Goal: Task Accomplishment & Management: Complete application form

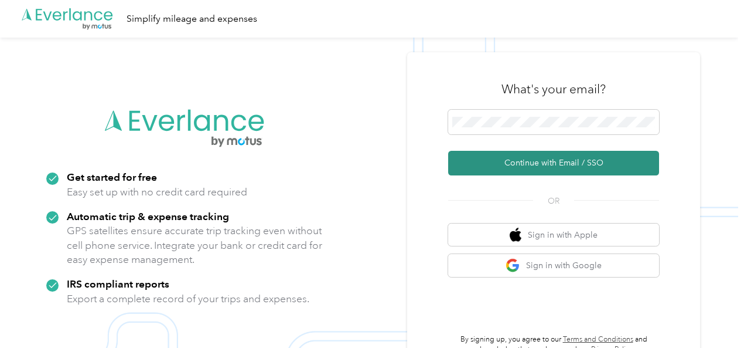
click at [573, 160] on button "Continue with Email / SSO" at bounding box center [553, 163] width 211 height 25
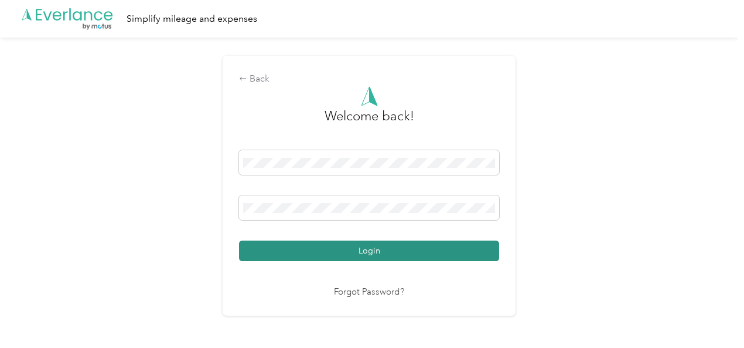
click at [396, 248] on button "Login" at bounding box center [369, 250] width 260 height 21
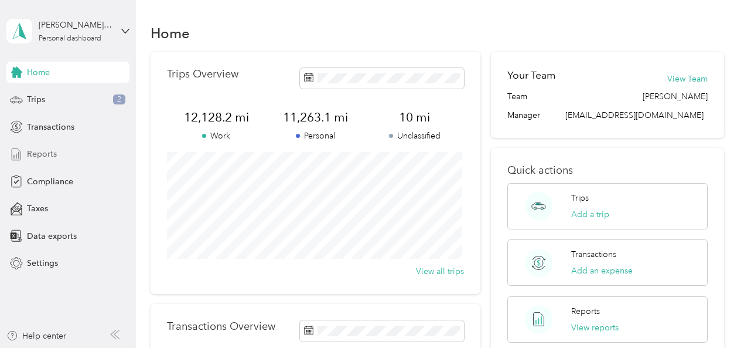
click at [49, 155] on span "Reports" at bounding box center [42, 154] width 30 height 12
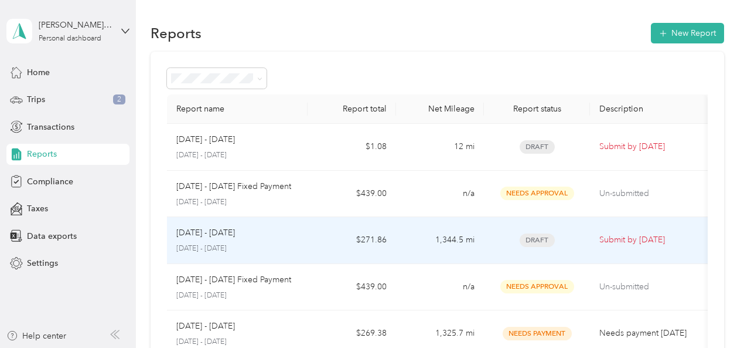
click at [272, 240] on div "[DATE] - [DATE] [DATE] - [DATE]" at bounding box center [237, 240] width 122 height 28
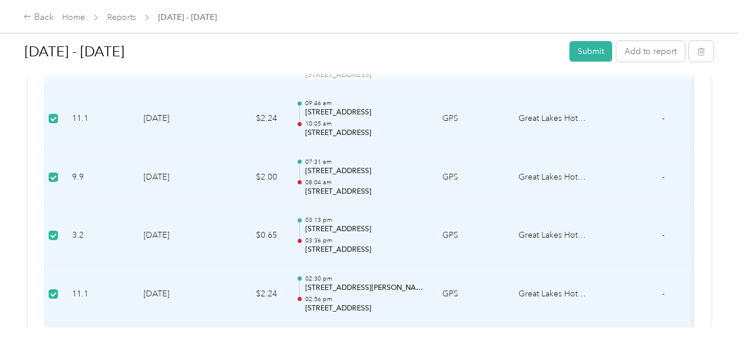
scroll to position [762, 0]
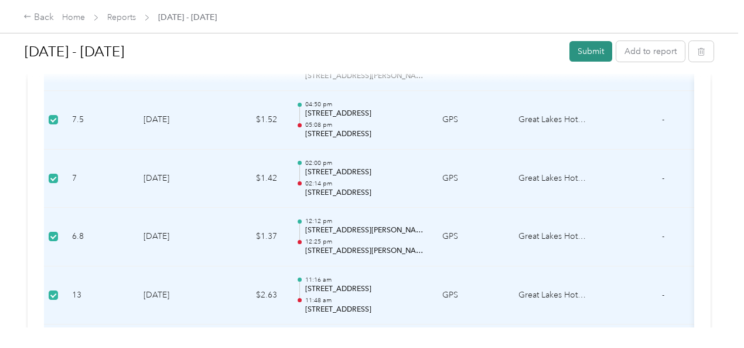
click at [584, 53] on button "Submit" at bounding box center [591, 51] width 43 height 21
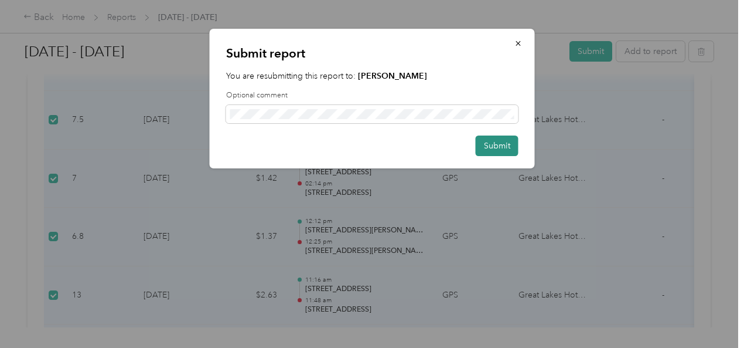
click at [510, 148] on button "Submit" at bounding box center [497, 145] width 43 height 21
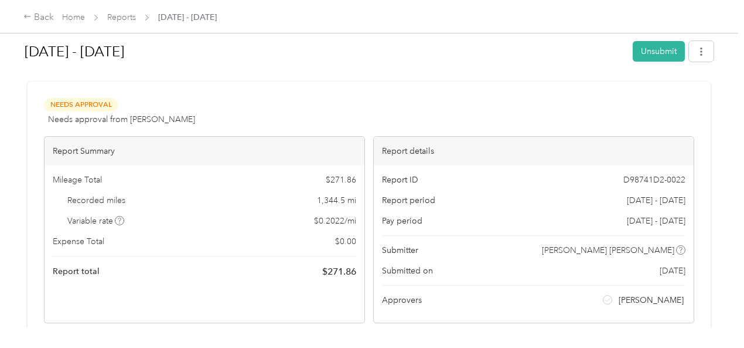
scroll to position [0, 0]
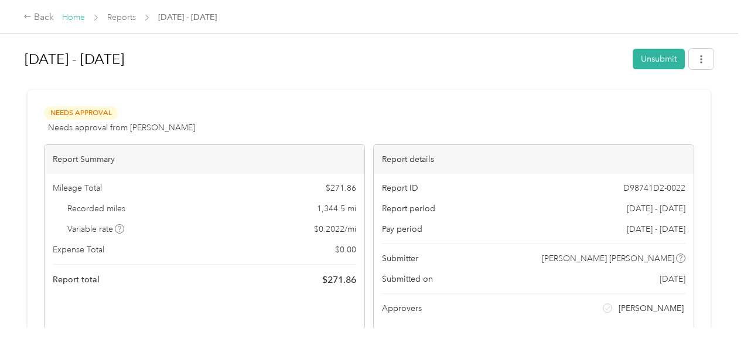
click at [77, 15] on link "Home" at bounding box center [73, 17] width 23 height 10
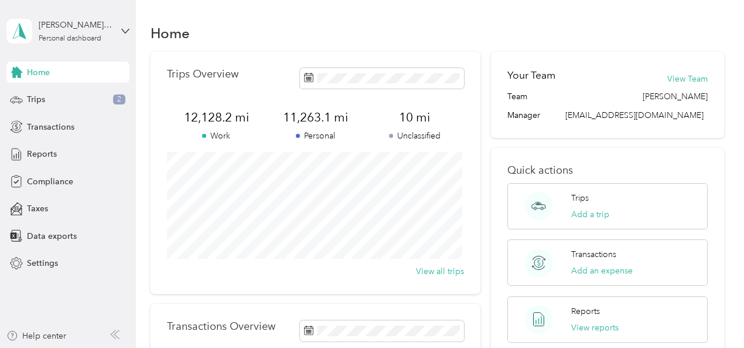
click at [114, 26] on div "[PERSON_NAME] [PERSON_NAME] Personal dashboard" at bounding box center [67, 31] width 123 height 41
click at [47, 95] on div "Log out" at bounding box center [39, 93] width 45 height 12
